Goal: Task Accomplishment & Management: Complete application form

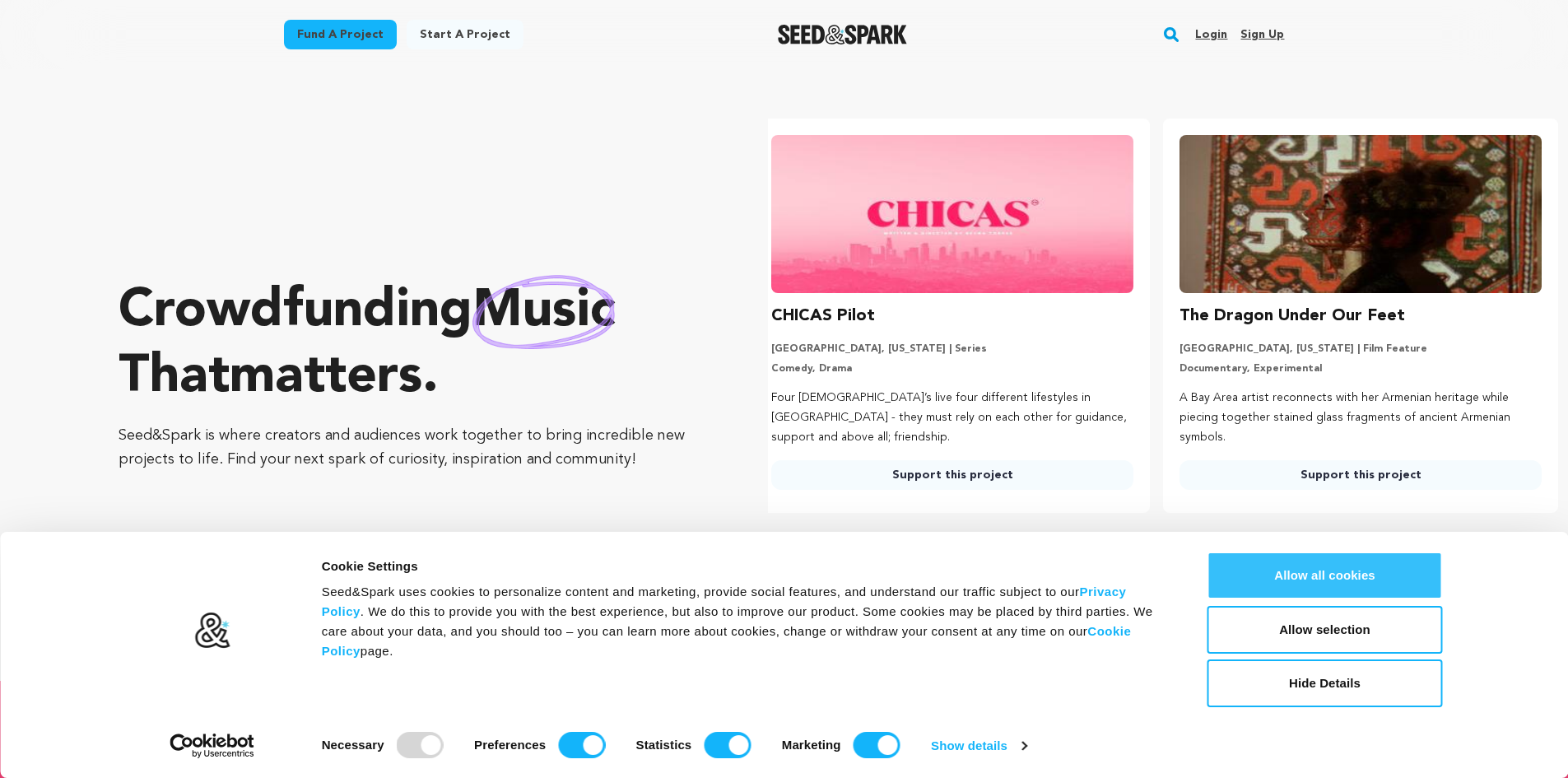
click at [1341, 578] on button "Allow all cookies" at bounding box center [1326, 575] width 235 height 48
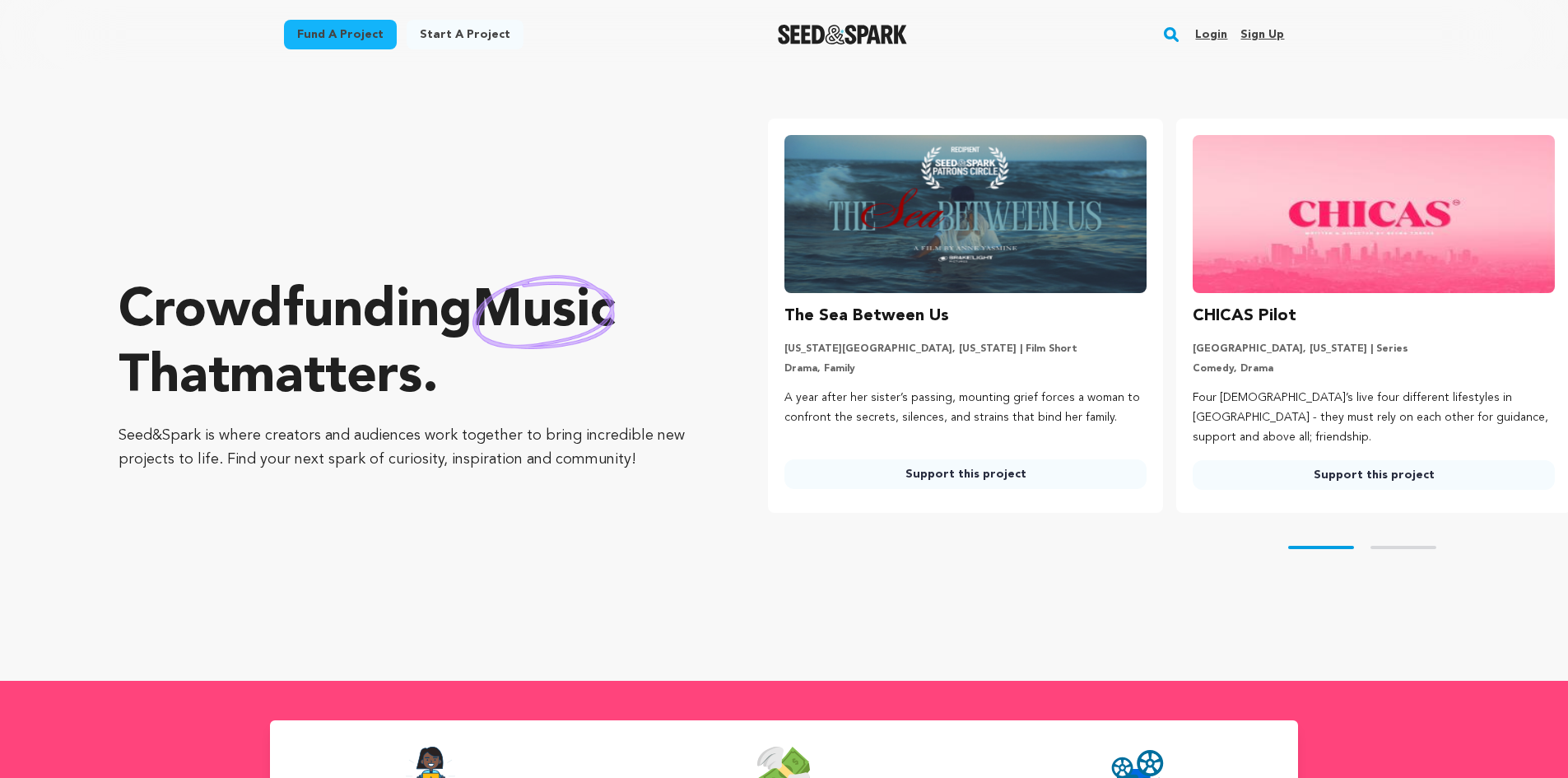
click at [1198, 34] on div "Login Sign up" at bounding box center [1233, 34] width 102 height 43
click at [1210, 39] on link "Login" at bounding box center [1212, 34] width 33 height 26
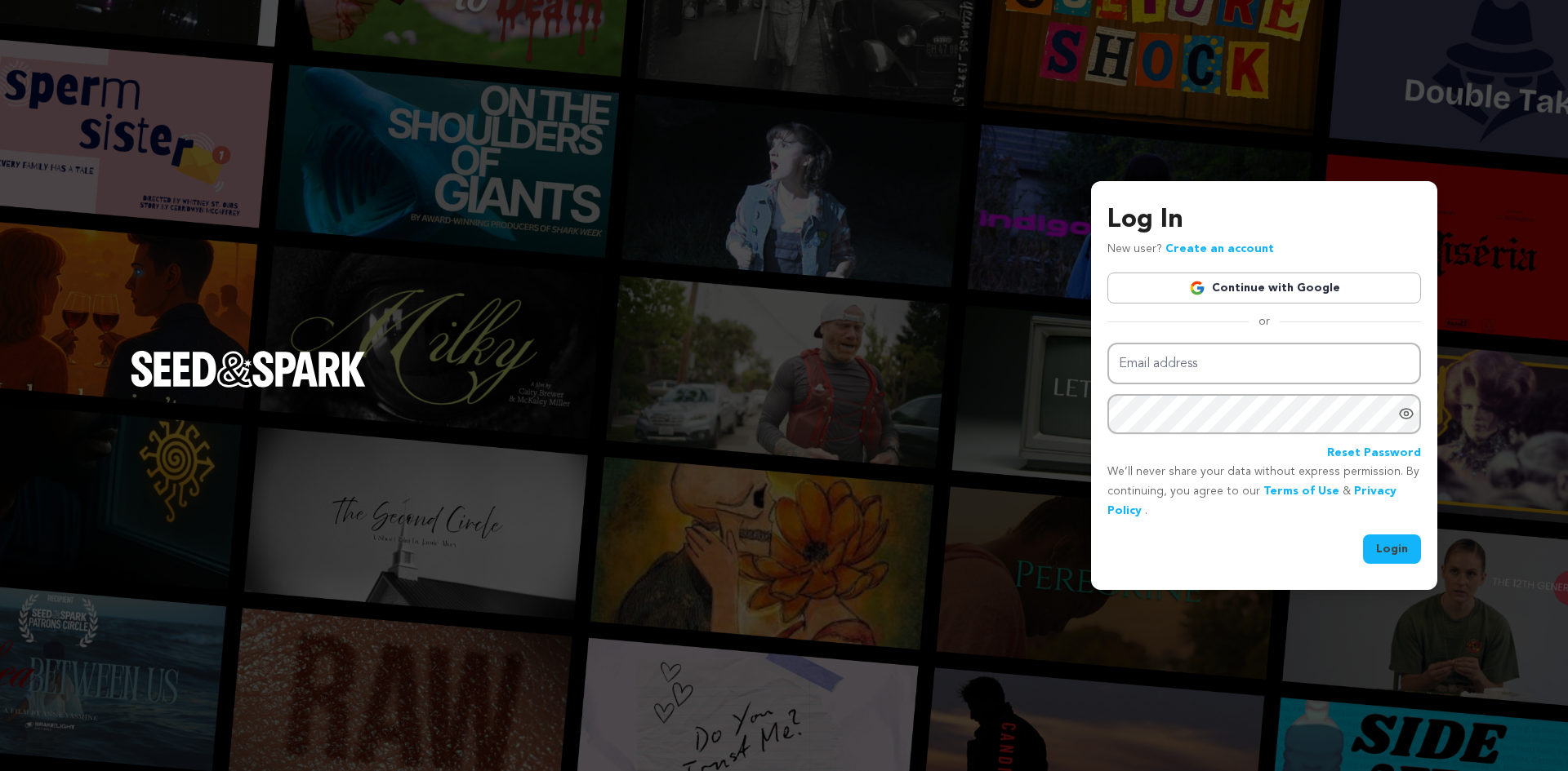
click at [1240, 293] on link "Continue with Google" at bounding box center [1264, 288] width 314 height 31
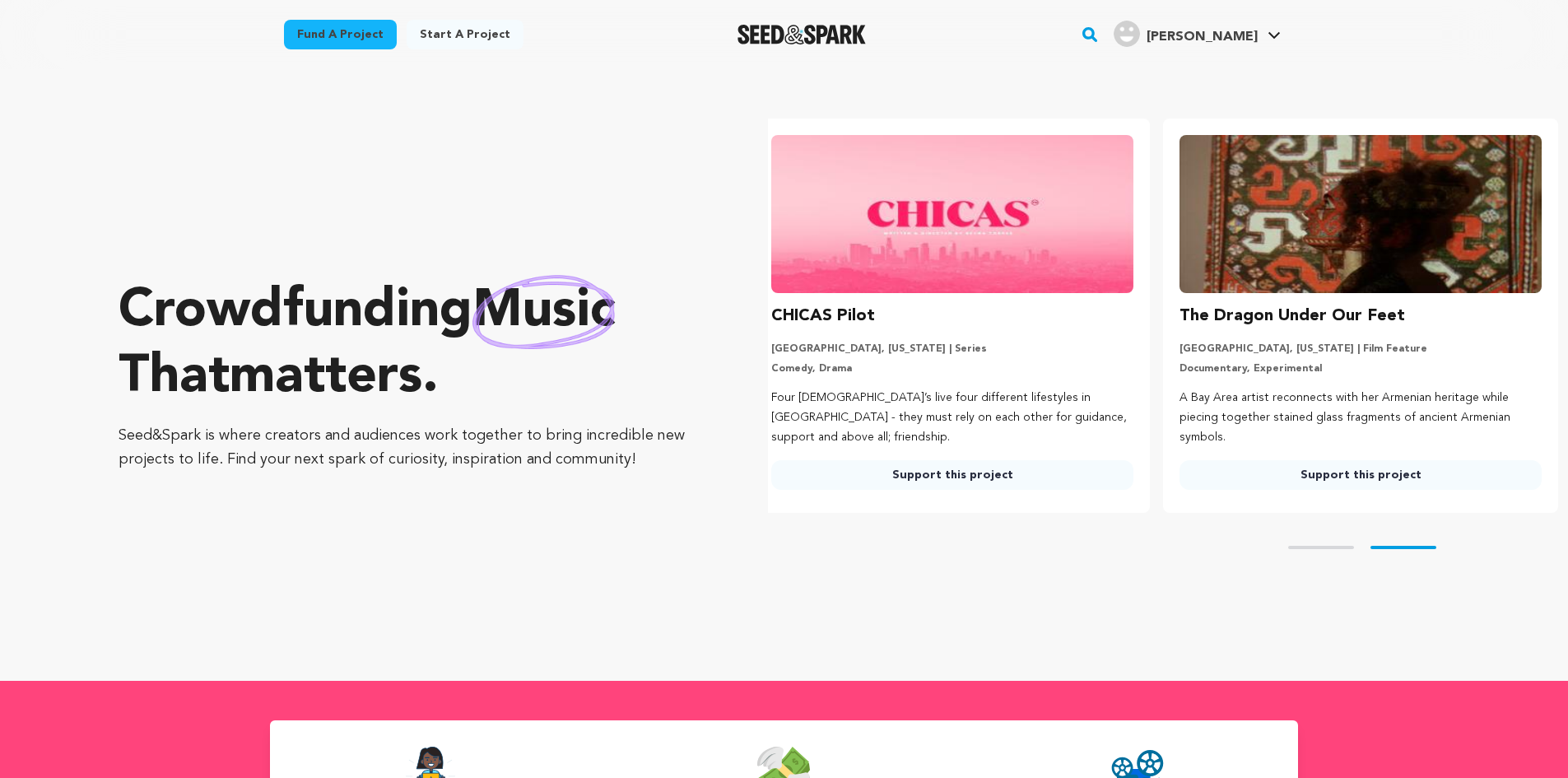
click at [1341, 547] on button "Skip to prev slide page" at bounding box center [1321, 548] width 66 height 4
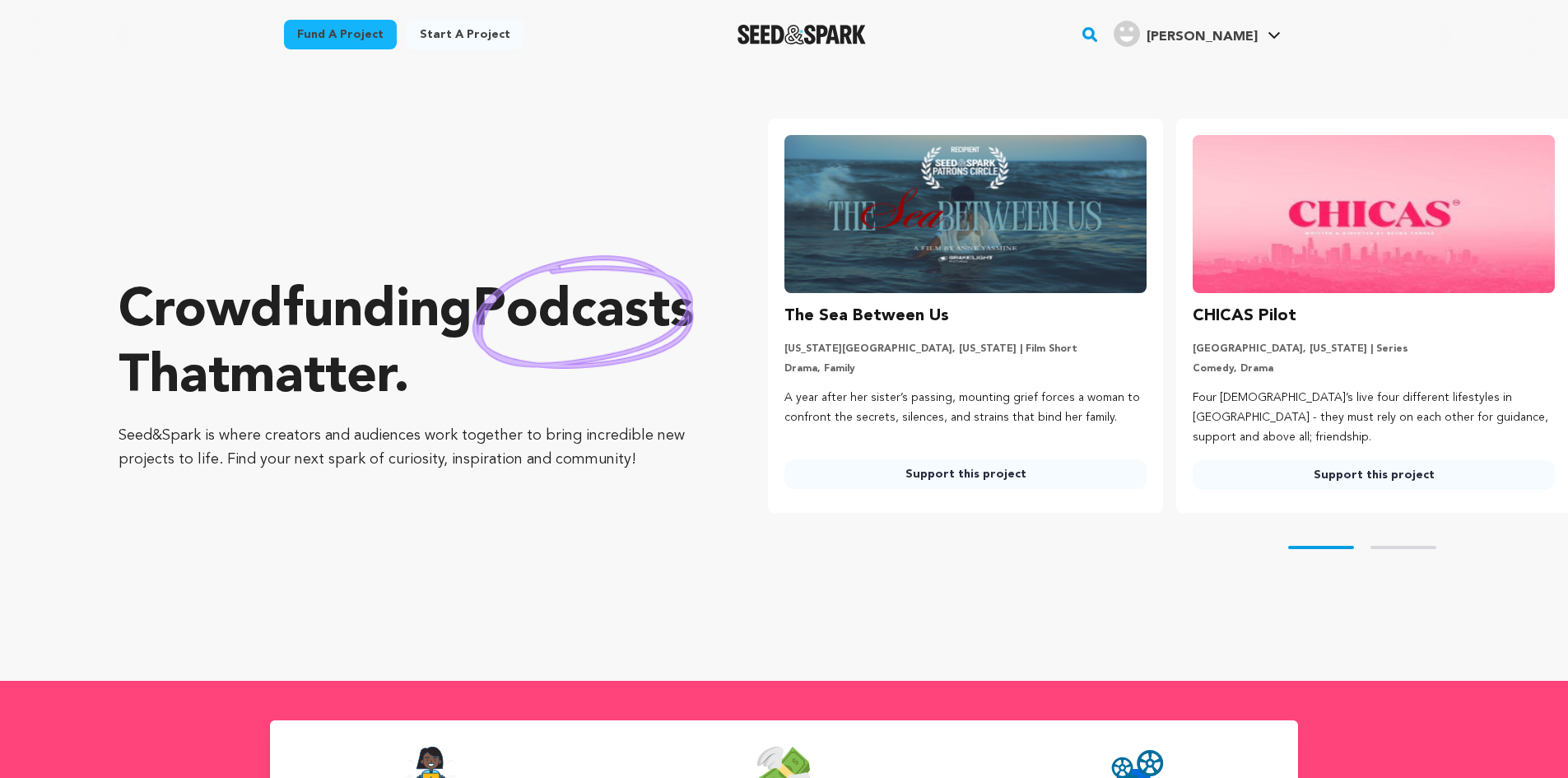
click at [449, 28] on link "Start a project" at bounding box center [465, 34] width 117 height 30
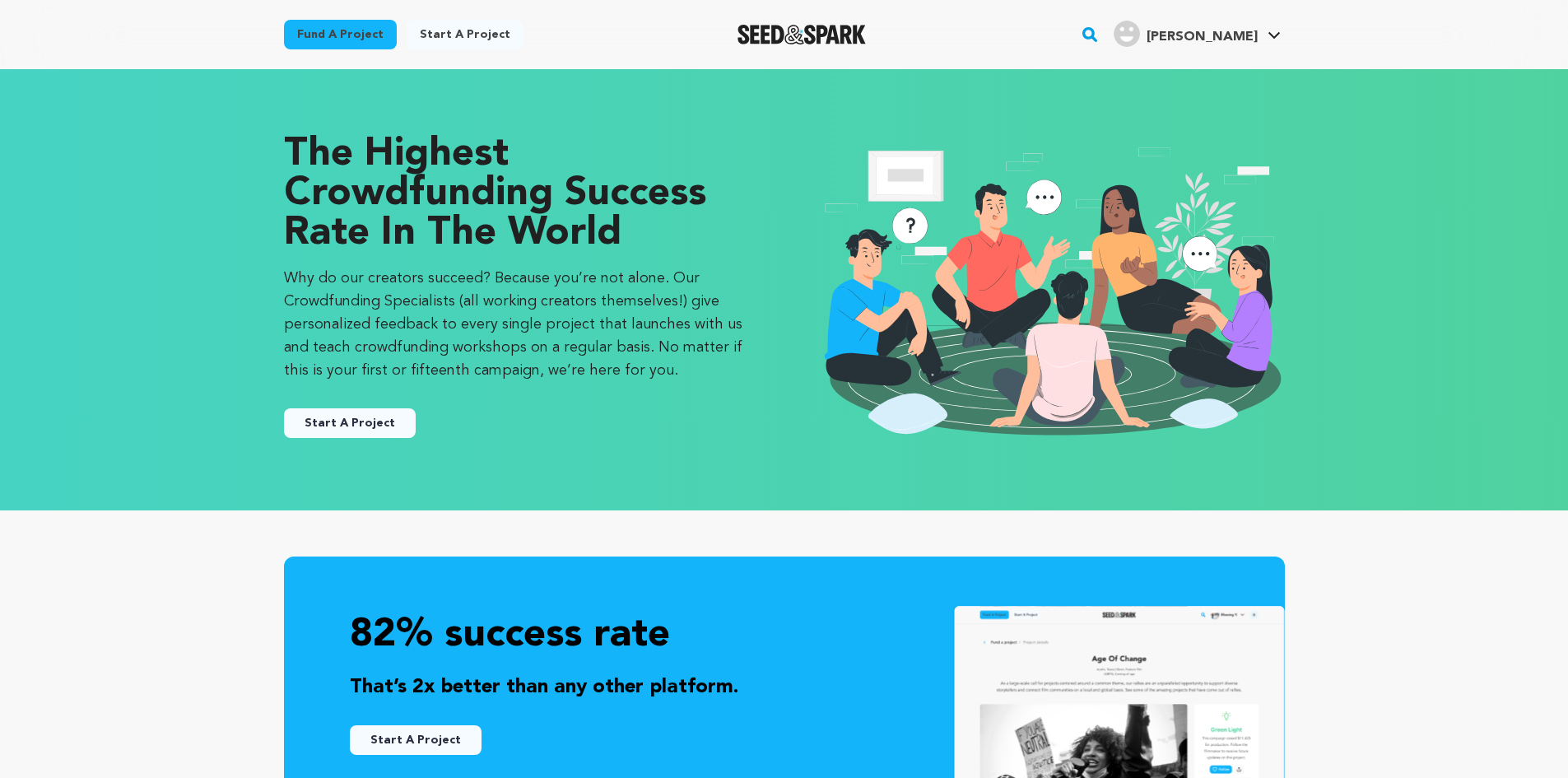
click at [344, 442] on div "The Highest Crowdfunding Success Rate in the World Why do our creators succeed?…" at bounding box center [517, 289] width 468 height 309
click at [333, 412] on button "Start A Project" at bounding box center [350, 423] width 132 height 30
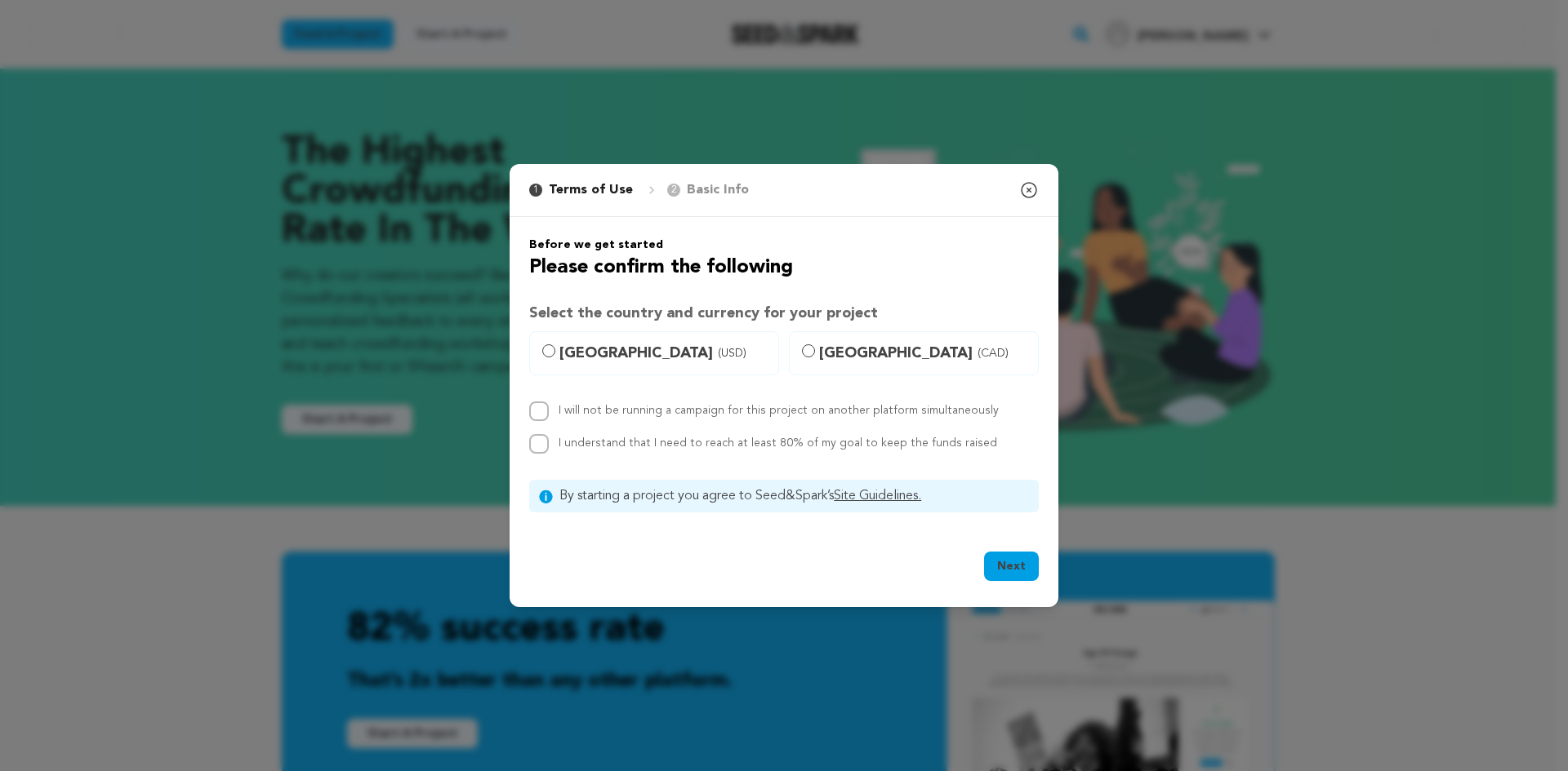
click at [669, 405] on label "I will not be running a campaign for this project on another platform simultane…" at bounding box center [779, 411] width 440 height 12
click at [549, 405] on input "I will not be running a campaign for this project on another platform simultane…" at bounding box center [539, 411] width 20 height 20
checkbox input "true"
click at [625, 372] on label "United States (USD)" at bounding box center [654, 353] width 250 height 44
click at [555, 358] on input "United States (USD)" at bounding box center [548, 351] width 13 height 13
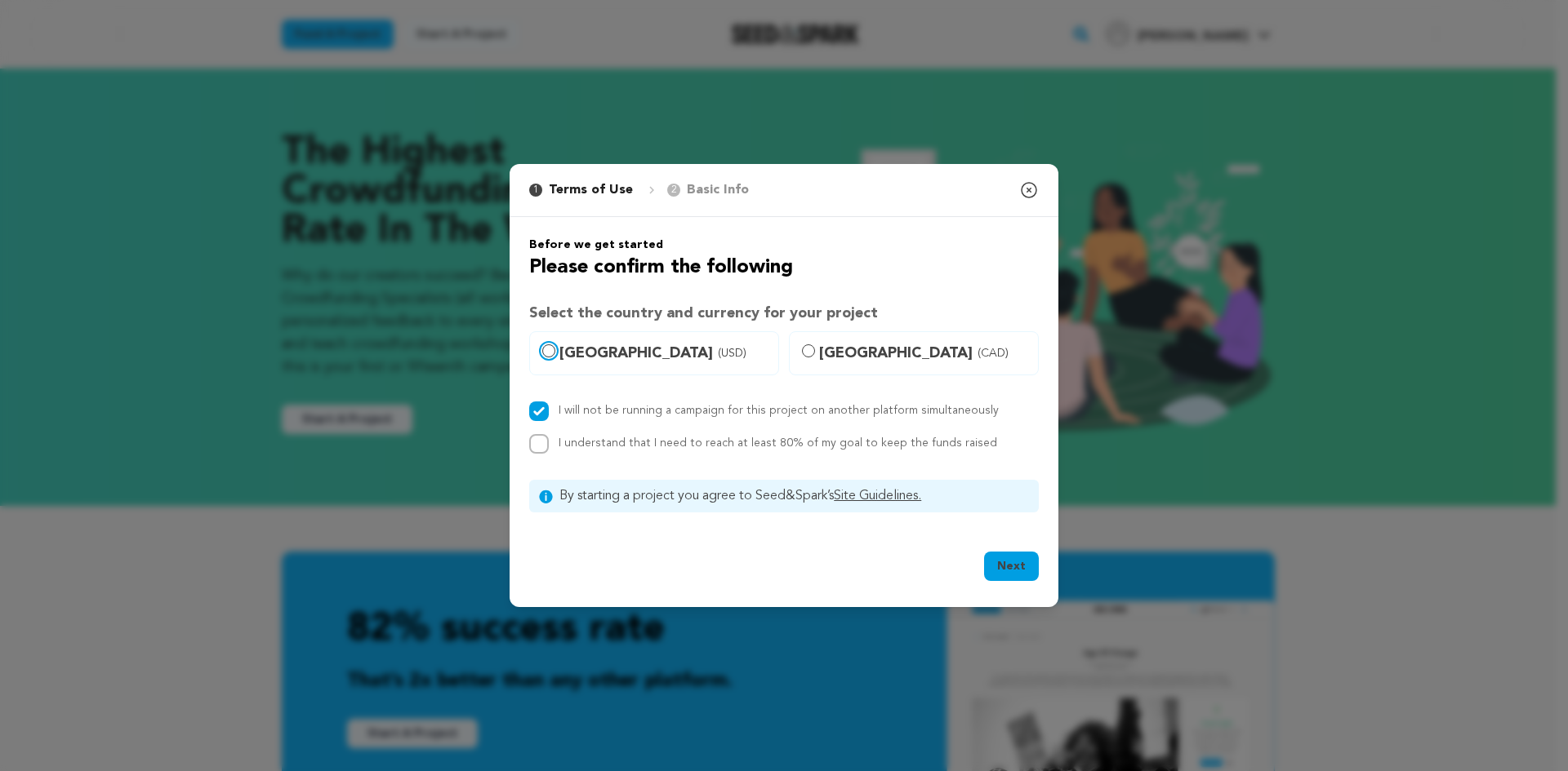
radio input "true"
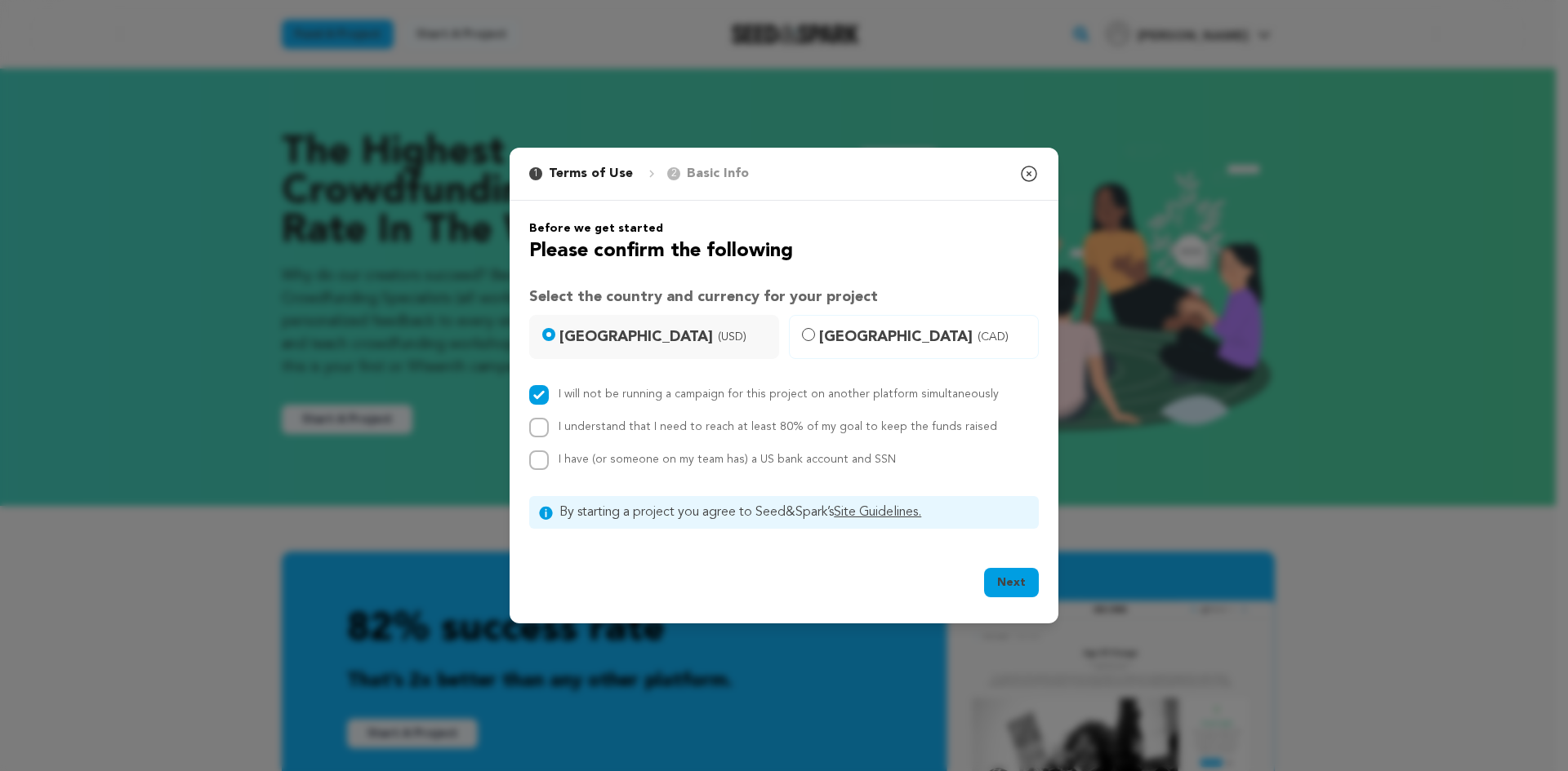
click at [643, 429] on label "I understand that I need to reach at least 80% of my goal to keep the funds rai…" at bounding box center [778, 427] width 439 height 12
click at [549, 429] on input "I understand that I need to reach at least 80% of my goal to keep the funds rai…" at bounding box center [539, 428] width 20 height 20
checkbox input "true"
click at [621, 469] on div "I have (or someone on my team has) a US bank account and SSN" at bounding box center [727, 461] width 337 height 20
click at [621, 460] on span "I have (or someone on my team has) a US bank account and SSN" at bounding box center [727, 459] width 337 height 12
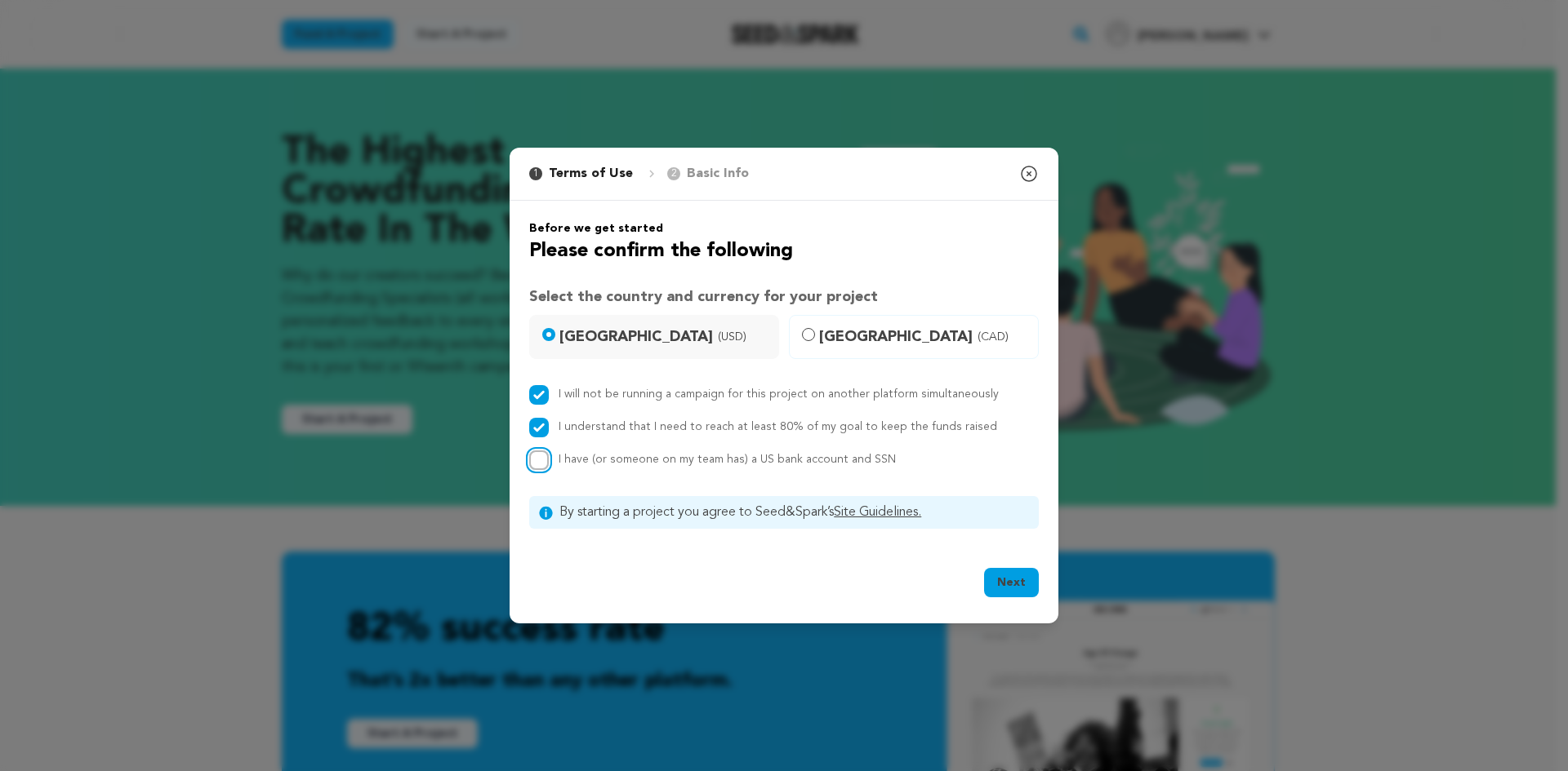
click at [549, 460] on input "I have (or someone on my team has) a US bank account and SSN" at bounding box center [539, 461] width 20 height 20
checkbox input "true"
click at [1018, 577] on button "Next" at bounding box center [1011, 583] width 55 height 30
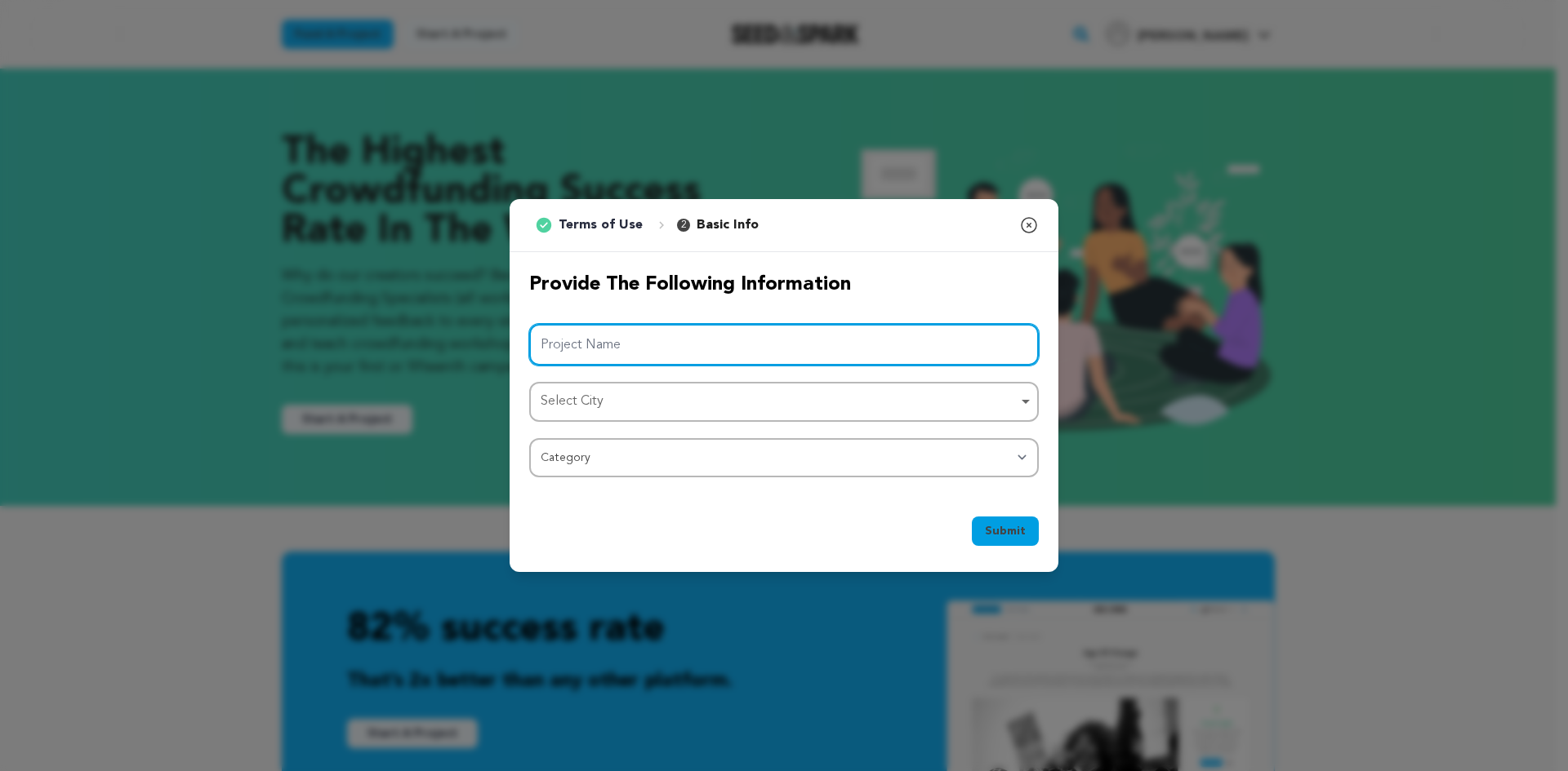
drag, startPoint x: 714, startPoint y: 355, endPoint x: 713, endPoint y: 368, distance: 13.0
click at [713, 362] on input "Project Name" at bounding box center [784, 344] width 510 height 41
click at [710, 386] on div "Select City Select City Remove item" at bounding box center [784, 402] width 510 height 40
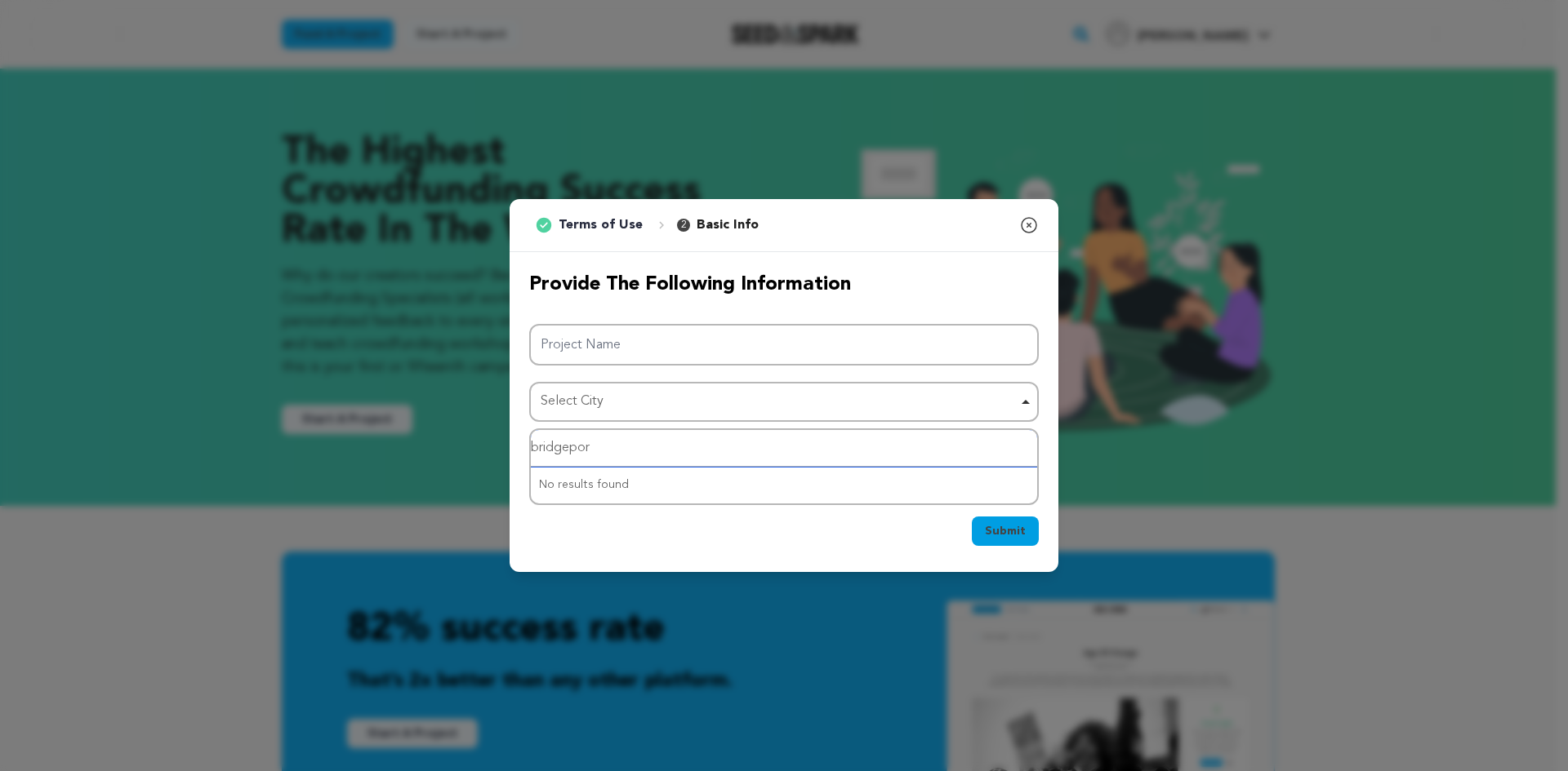
type input "bridgeport"
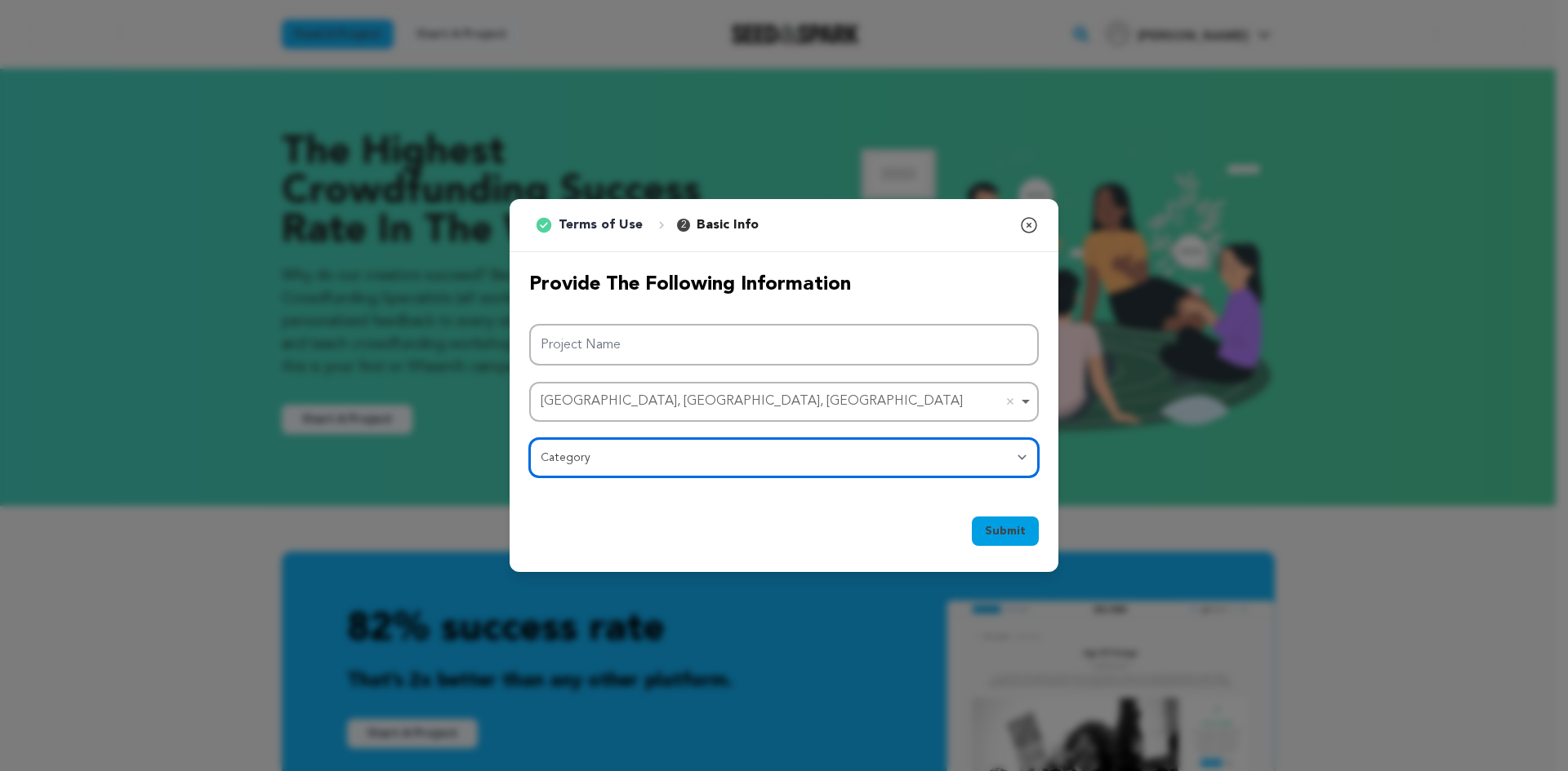
click at [649, 462] on select "Category Film Feature Film Short Series Film Festival Company Music Video VR Ex…" at bounding box center [784, 458] width 510 height 39
select select "383"
click at [529, 438] on select "Category Film Feature Film Short Series Film Festival Company Music Video VR Ex…" at bounding box center [784, 458] width 510 height 39
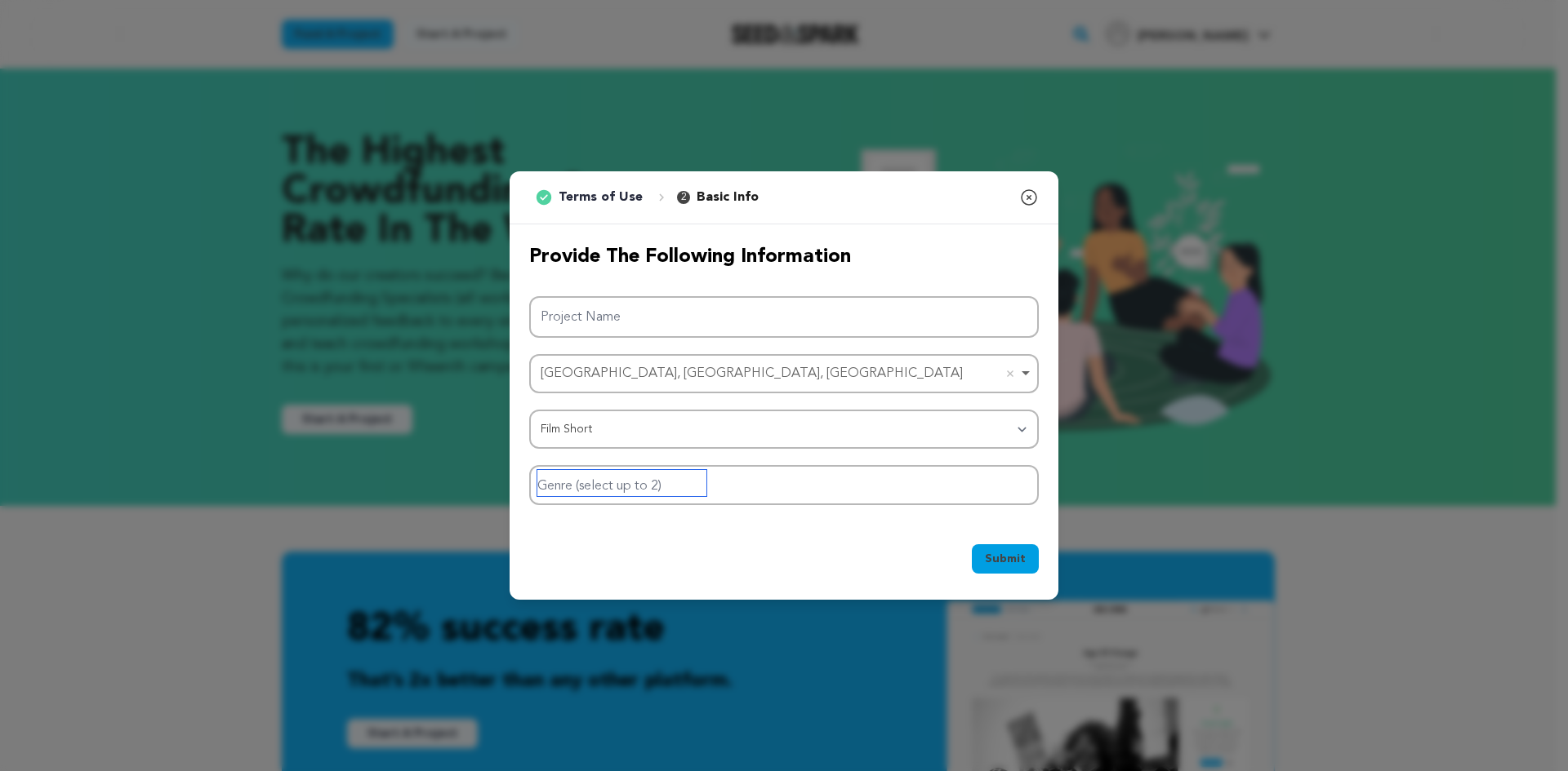
click at [646, 474] on input "Genre (select up to 2)" at bounding box center [622, 482] width 169 height 26
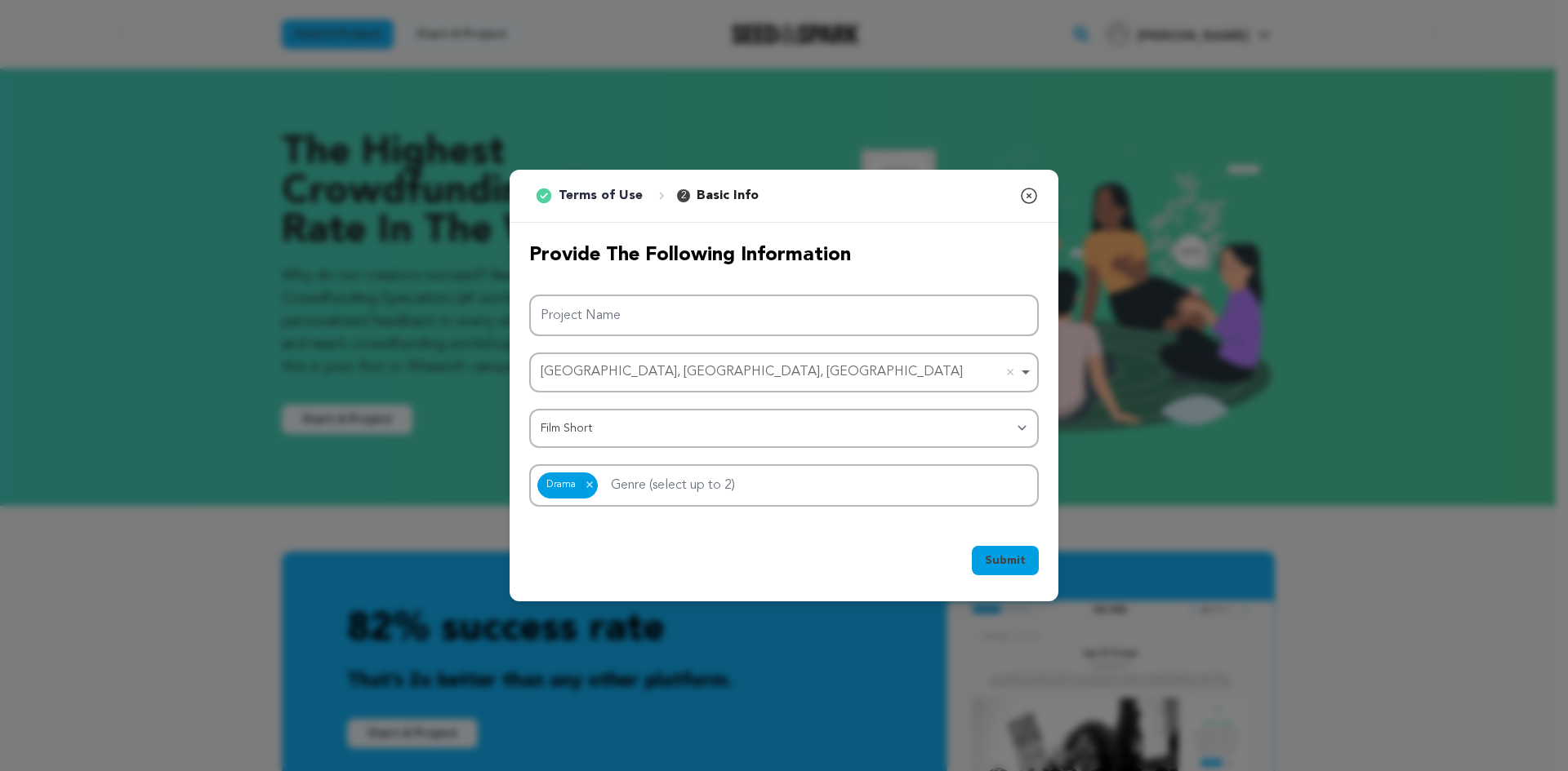
click at [535, 289] on div "Provide the following information Project Name Bridgeport, CT, USA Bridgeport, …" at bounding box center [784, 374] width 510 height 264
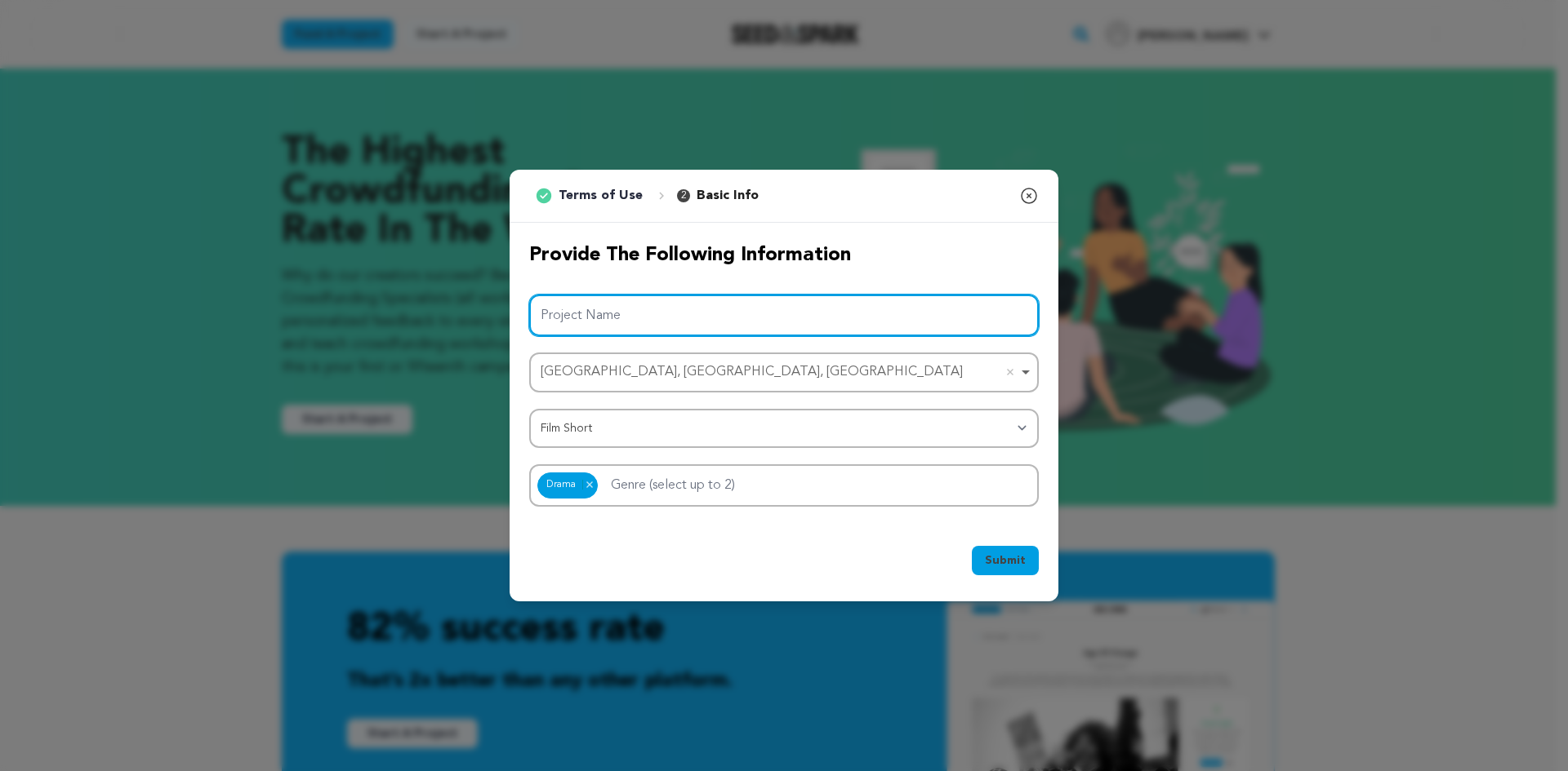
click at [743, 326] on input "Project Name" at bounding box center [784, 316] width 510 height 41
